Goal: Task Accomplishment & Management: Manage account settings

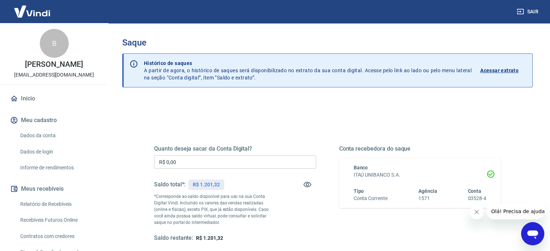
click at [200, 164] on input "R$ 0,00" at bounding box center [235, 161] width 162 height 13
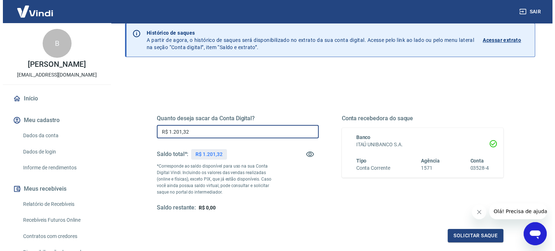
scroll to position [72, 0]
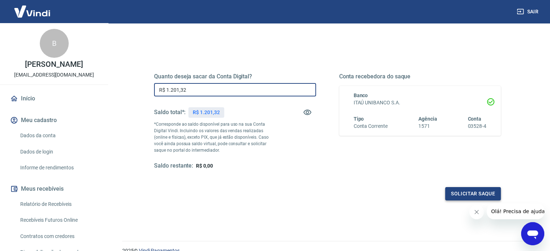
type input "R$ 1.201,32"
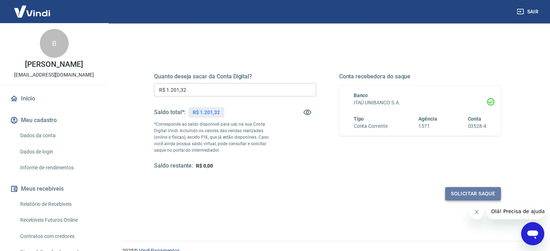
click at [473, 197] on button "Solicitar saque" at bounding box center [473, 193] width 56 height 13
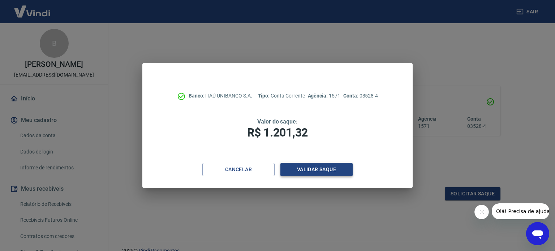
click at [293, 168] on button "Validar saque" at bounding box center [316, 169] width 72 height 13
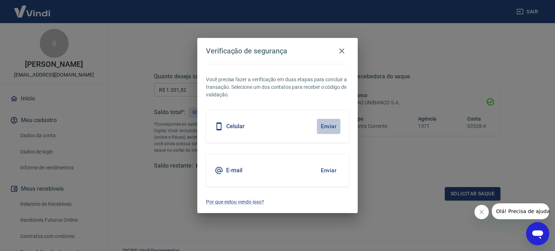
click at [327, 125] on button "Enviar" at bounding box center [328, 126] width 23 height 15
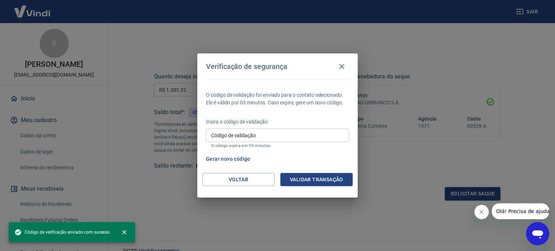
click at [292, 130] on input "Código de validação" at bounding box center [277, 135] width 143 height 13
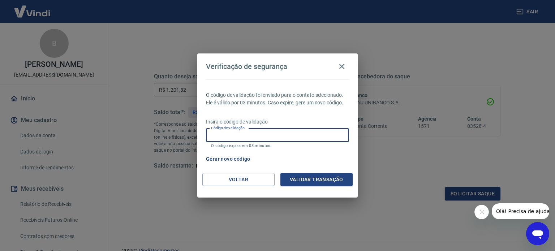
click at [189, 215] on div "Verificação de segurança O código de validação foi enviado para o contato selec…" at bounding box center [277, 125] width 555 height 251
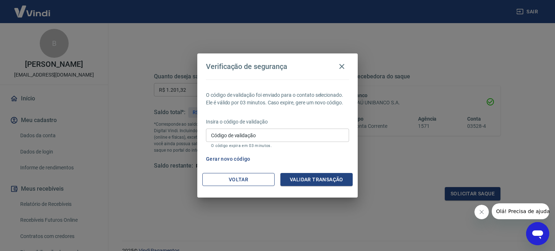
click at [252, 185] on button "Voltar" at bounding box center [238, 179] width 72 height 13
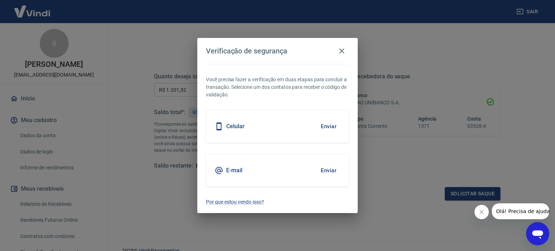
click at [228, 169] on h5 "E-mail" at bounding box center [234, 170] width 16 height 7
click at [228, 172] on h5 "E-mail" at bounding box center [234, 170] width 16 height 7
click at [327, 169] on button "Enviar" at bounding box center [328, 170] width 23 height 15
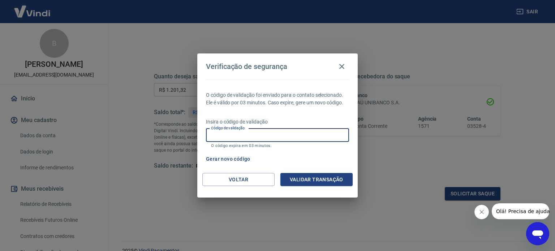
click at [231, 141] on input "Código de validação" at bounding box center [277, 135] width 143 height 13
type input "657521"
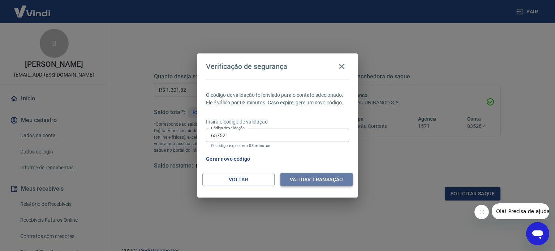
click at [303, 181] on button "Validar transação" at bounding box center [316, 179] width 72 height 13
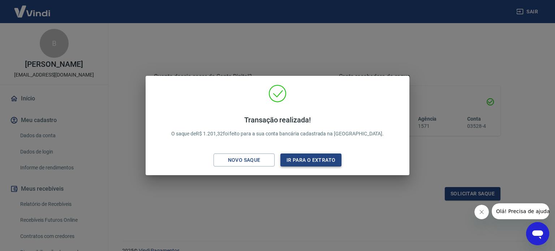
click at [296, 161] on button "Ir para o extrato" at bounding box center [310, 160] width 61 height 13
